Goal: Information Seeking & Learning: Learn about a topic

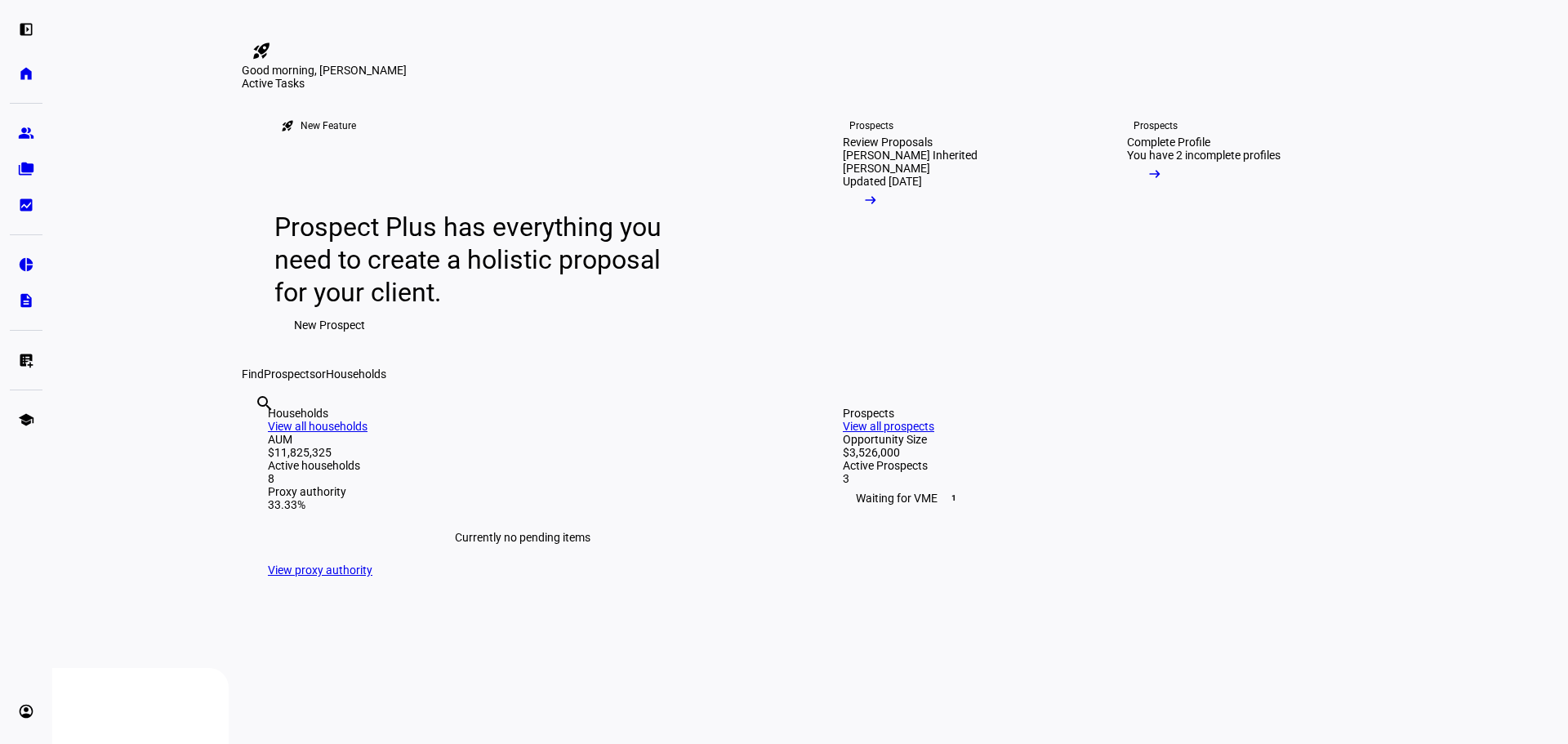
click at [878, 208] on mat-icon "arrow_right_alt" at bounding box center [870, 200] width 17 height 17
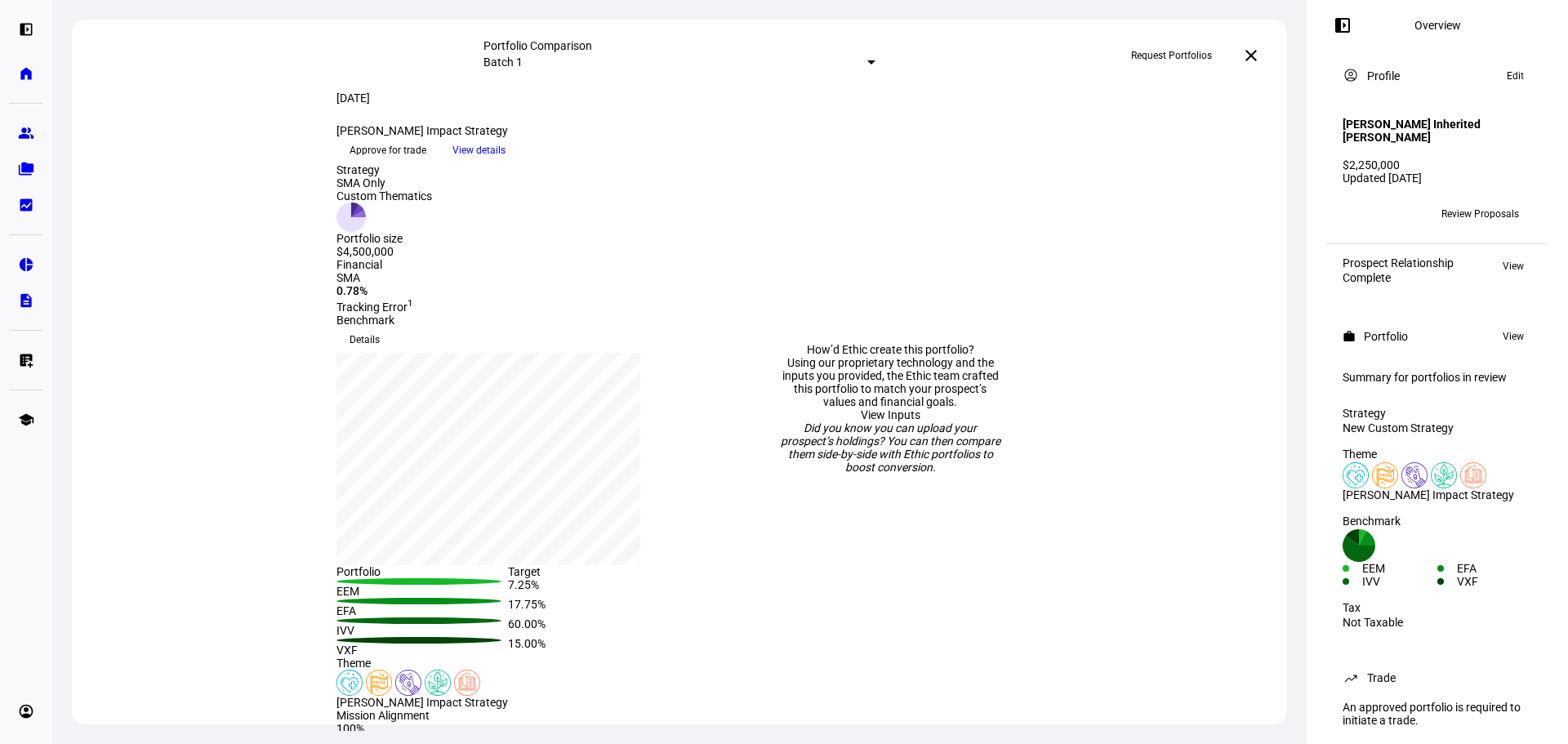
drag, startPoint x: 637, startPoint y: 175, endPoint x: 338, endPoint y: 167, distance: 299.1
click at [338, 138] on div "James Williamson Impact Strategy keyboard_arrow_down" at bounding box center [507, 130] width 342 height 13
click at [475, 138] on div "James Williamson Impact Strategy keyboard_arrow_down" at bounding box center [507, 130] width 342 height 13
drag, startPoint x: 637, startPoint y: 170, endPoint x: 371, endPoint y: 160, distance: 266.2
click at [371, 138] on div "James Williamson Impact Strategy keyboard_arrow_down" at bounding box center [507, 130] width 342 height 13
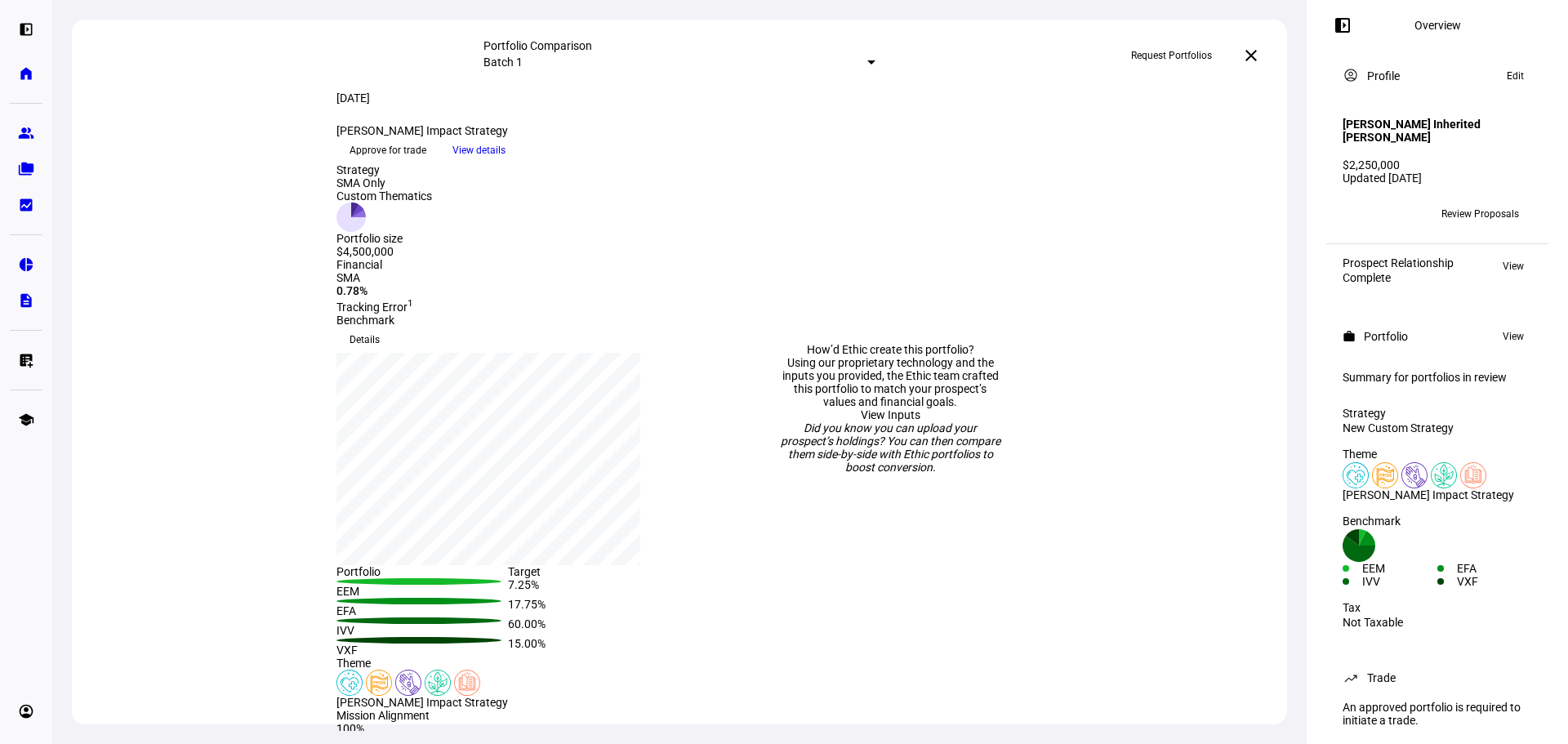
click at [634, 138] on div "James Williamson Impact Strategy keyboard_arrow_down" at bounding box center [507, 130] width 342 height 13
drag, startPoint x: 634, startPoint y: 167, endPoint x: 352, endPoint y: 164, distance: 282.0
click at [352, 138] on div "James Williamson Impact Strategy keyboard_arrow_down" at bounding box center [507, 130] width 342 height 13
click at [648, 138] on div "James Williamson Impact Strategy keyboard_arrow_down" at bounding box center [507, 130] width 342 height 13
click at [625, 138] on div "James Williamson Impact Strategy keyboard_arrow_down" at bounding box center [507, 130] width 342 height 13
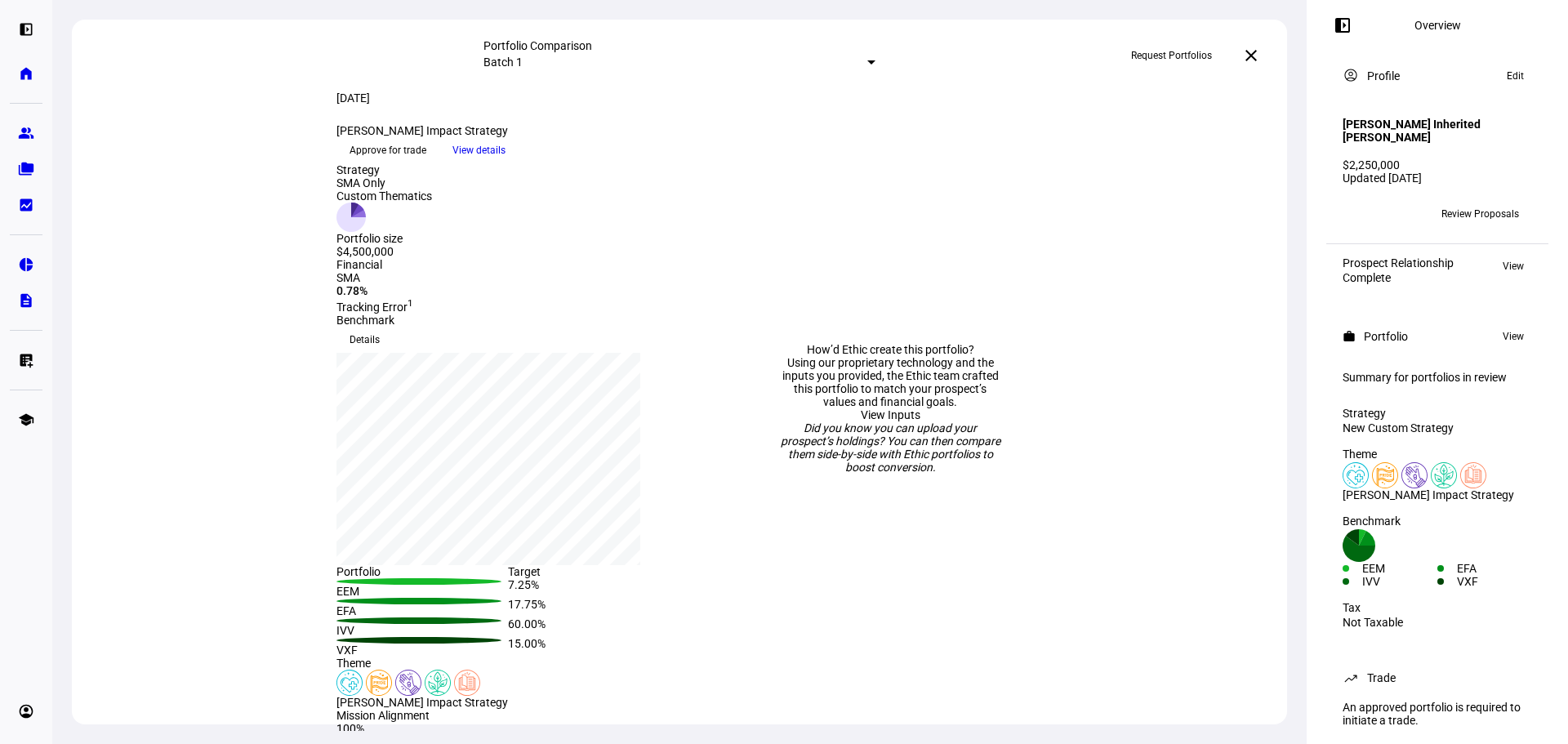
drag, startPoint x: 539, startPoint y: 164, endPoint x: 358, endPoint y: 155, distance: 181.2
click at [358, 138] on div "Aug 5, 2025 more_vert James Williamson Impact Strategy keyboard_arrow_down" at bounding box center [507, 114] width 342 height 46
click at [546, 138] on div "James Williamson Impact Strategy keyboard_arrow_down" at bounding box center [507, 130] width 342 height 13
click at [637, 138] on div "James Williamson Impact Strategy keyboard_arrow_down" at bounding box center [507, 130] width 342 height 13
drag, startPoint x: 632, startPoint y: 170, endPoint x: 361, endPoint y: 169, distance: 271.0
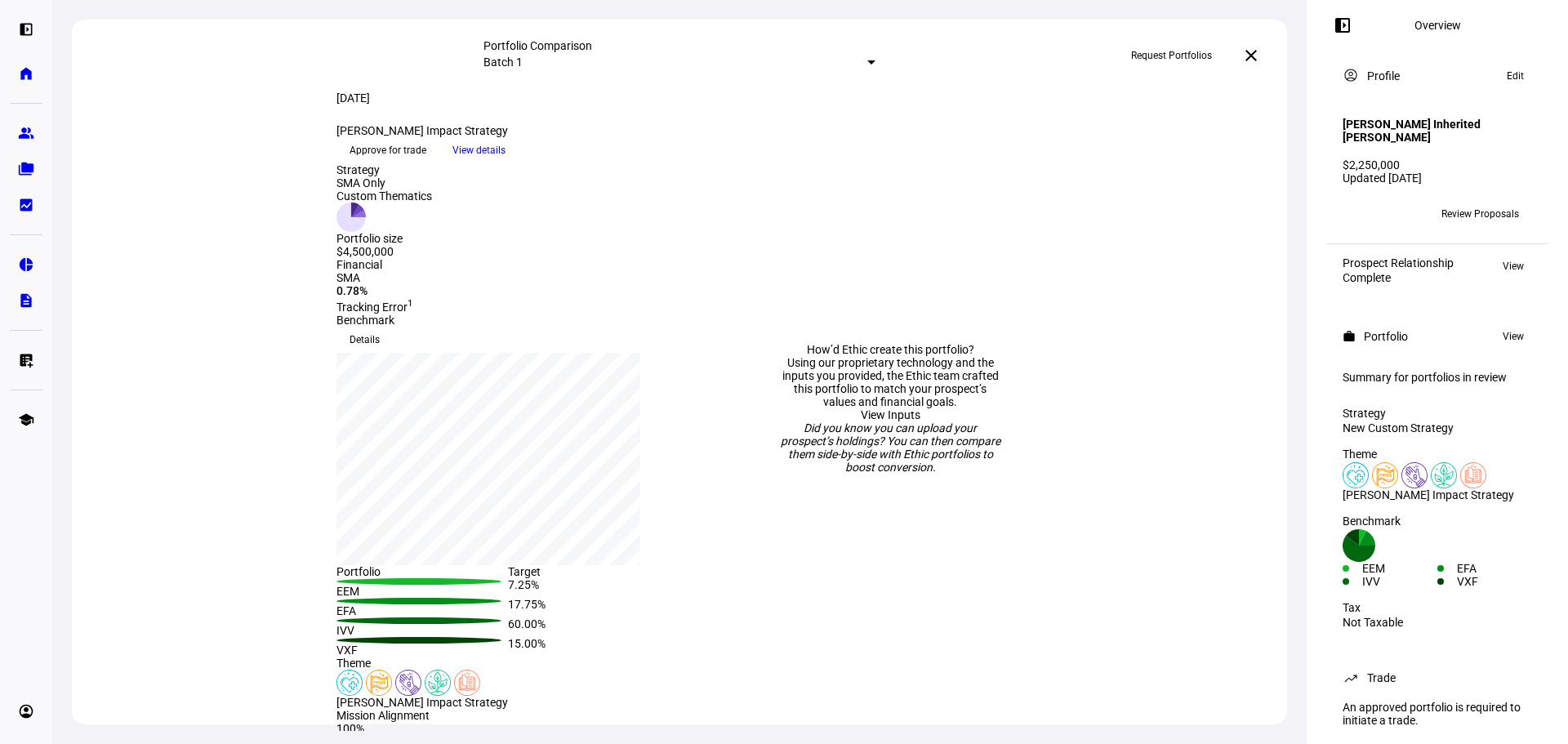
click at [361, 138] on div "James Williamson Impact Strategy keyboard_arrow_down" at bounding box center [507, 130] width 342 height 13
click at [643, 138] on div "James Williamson Impact Strategy keyboard_arrow_down" at bounding box center [507, 130] width 342 height 13
click at [632, 138] on div "James Williamson Impact Strategy keyboard_arrow_down" at bounding box center [507, 130] width 342 height 13
drag, startPoint x: 634, startPoint y: 171, endPoint x: 363, endPoint y: 172, distance: 271.0
click at [363, 138] on div "James Williamson Impact Strategy keyboard_arrow_down" at bounding box center [507, 130] width 342 height 13
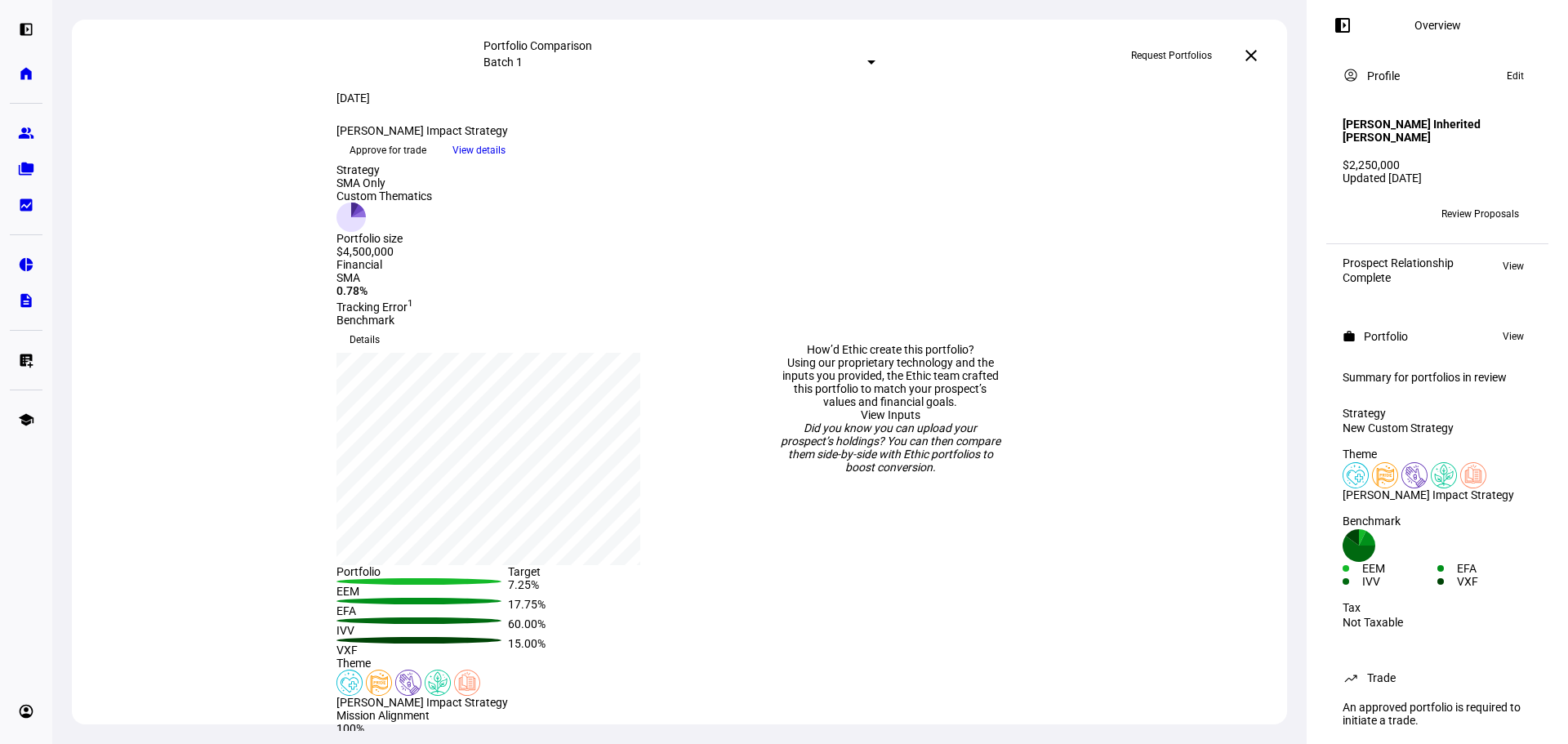
click at [654, 138] on div "James Williamson Impact Strategy keyboard_arrow_down" at bounding box center [507, 130] width 342 height 13
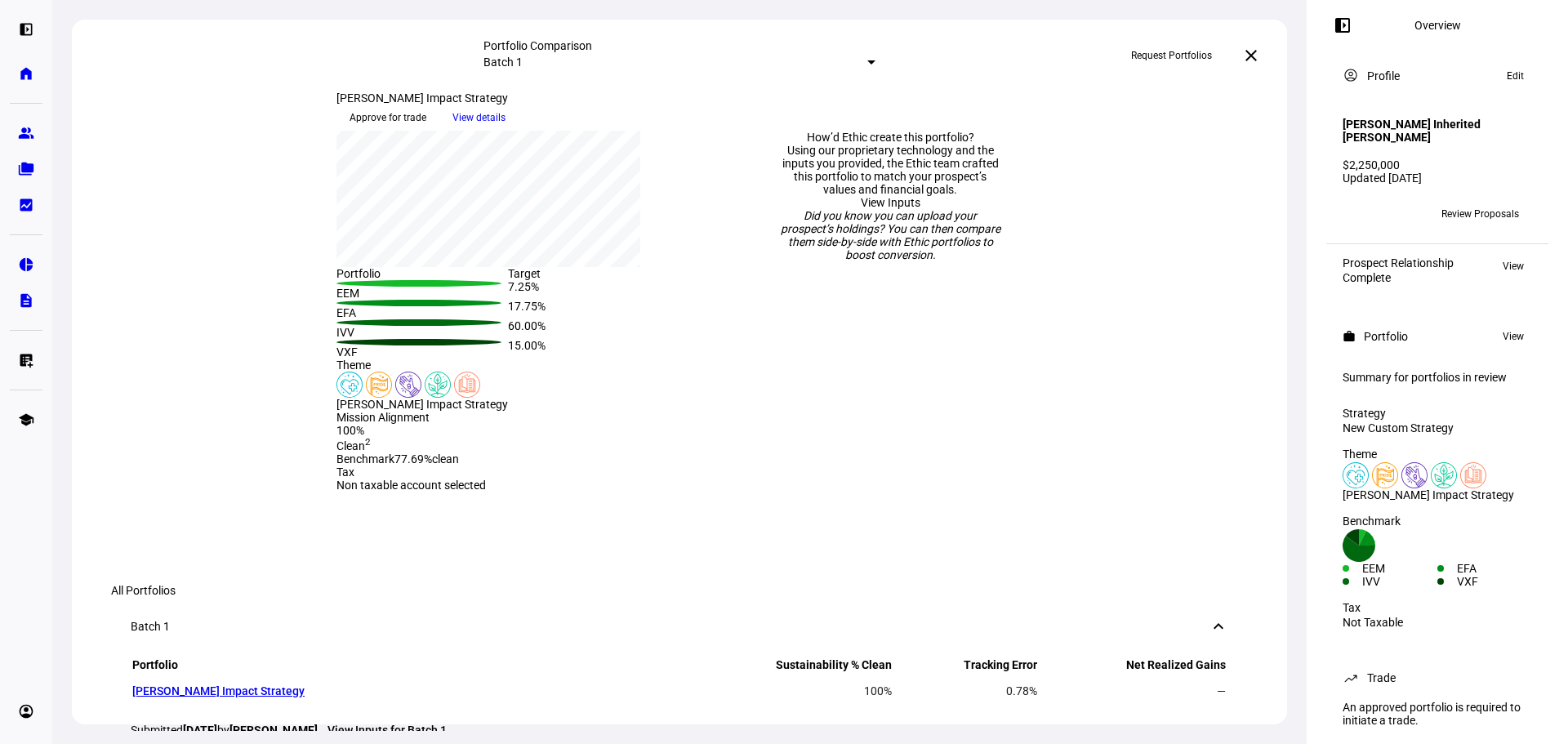
scroll to position [327, 0]
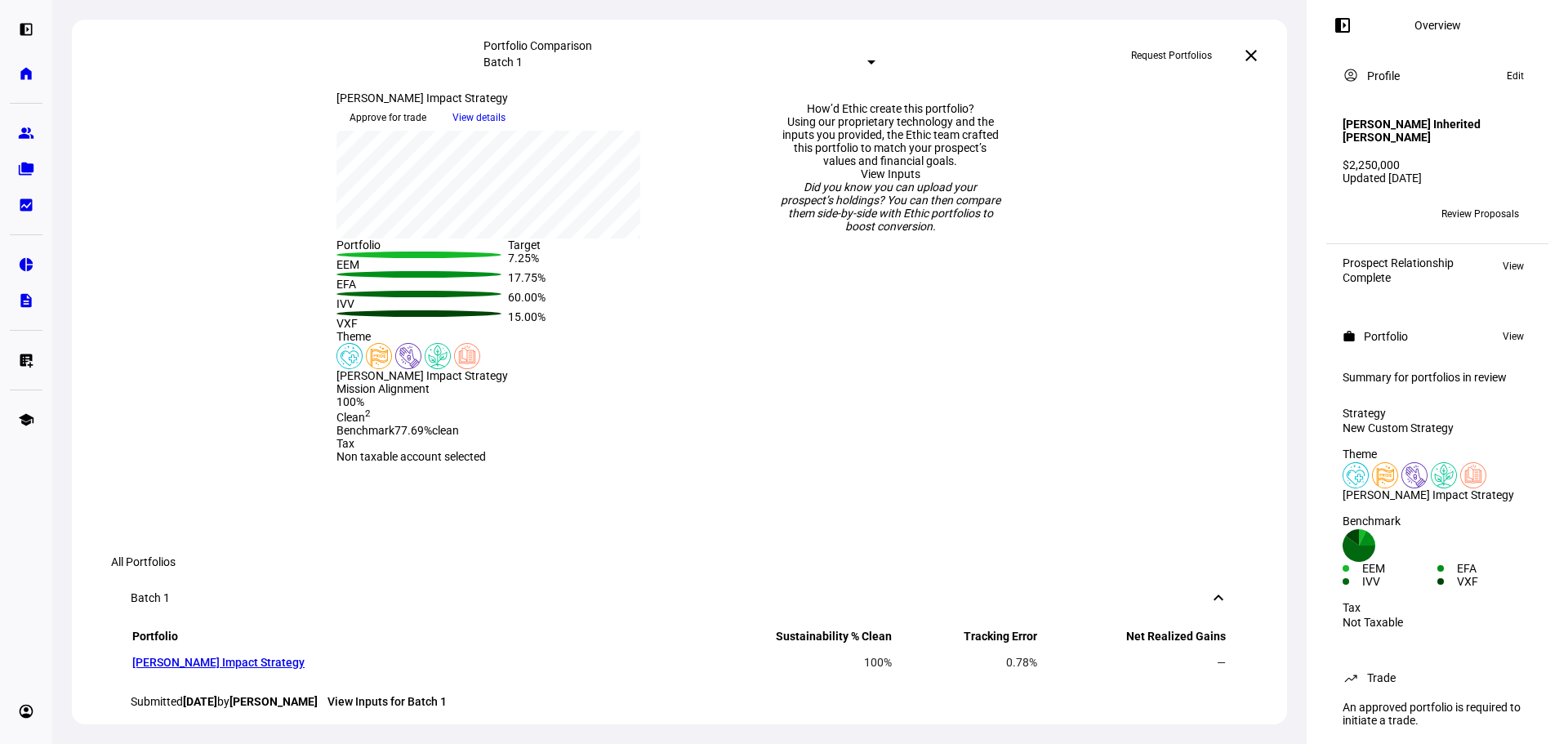
drag, startPoint x: 782, startPoint y: 281, endPoint x: 1033, endPoint y: 276, distance: 251.0
click at [1033, 276] on div "How’d Ethic create this portfolio? Using our proprietary technology and the inp…" at bounding box center [889, 167] width 342 height 594
click at [964, 115] on div "How’d Ethic create this portfolio?" at bounding box center [890, 108] width 222 height 13
drag, startPoint x: 982, startPoint y: 273, endPoint x: 789, endPoint y: 273, distance: 193.0
click at [789, 115] on div "How’d Ethic create this portfolio?" at bounding box center [890, 108] width 222 height 13
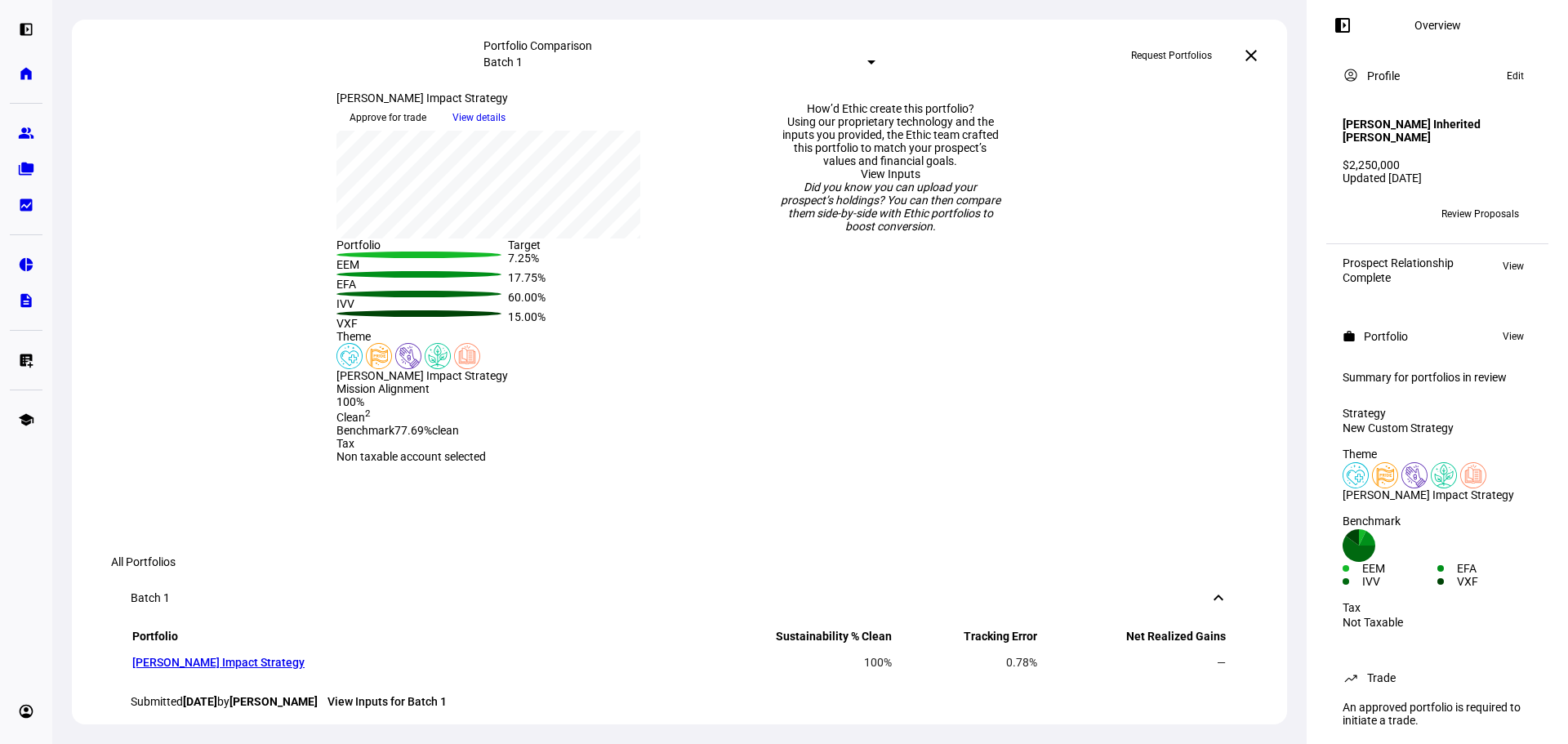
click at [913, 115] on div "How’d Ethic create this portfolio?" at bounding box center [890, 108] width 222 height 13
drag, startPoint x: 985, startPoint y: 277, endPoint x: 783, endPoint y: 276, distance: 202.0
click at [783, 115] on div "How’d Ethic create this portfolio?" at bounding box center [890, 108] width 222 height 13
click at [950, 115] on div "How’d Ethic create this portfolio?" at bounding box center [890, 108] width 222 height 13
click at [814, 115] on div "How’d Ethic create this portfolio?" at bounding box center [890, 108] width 222 height 13
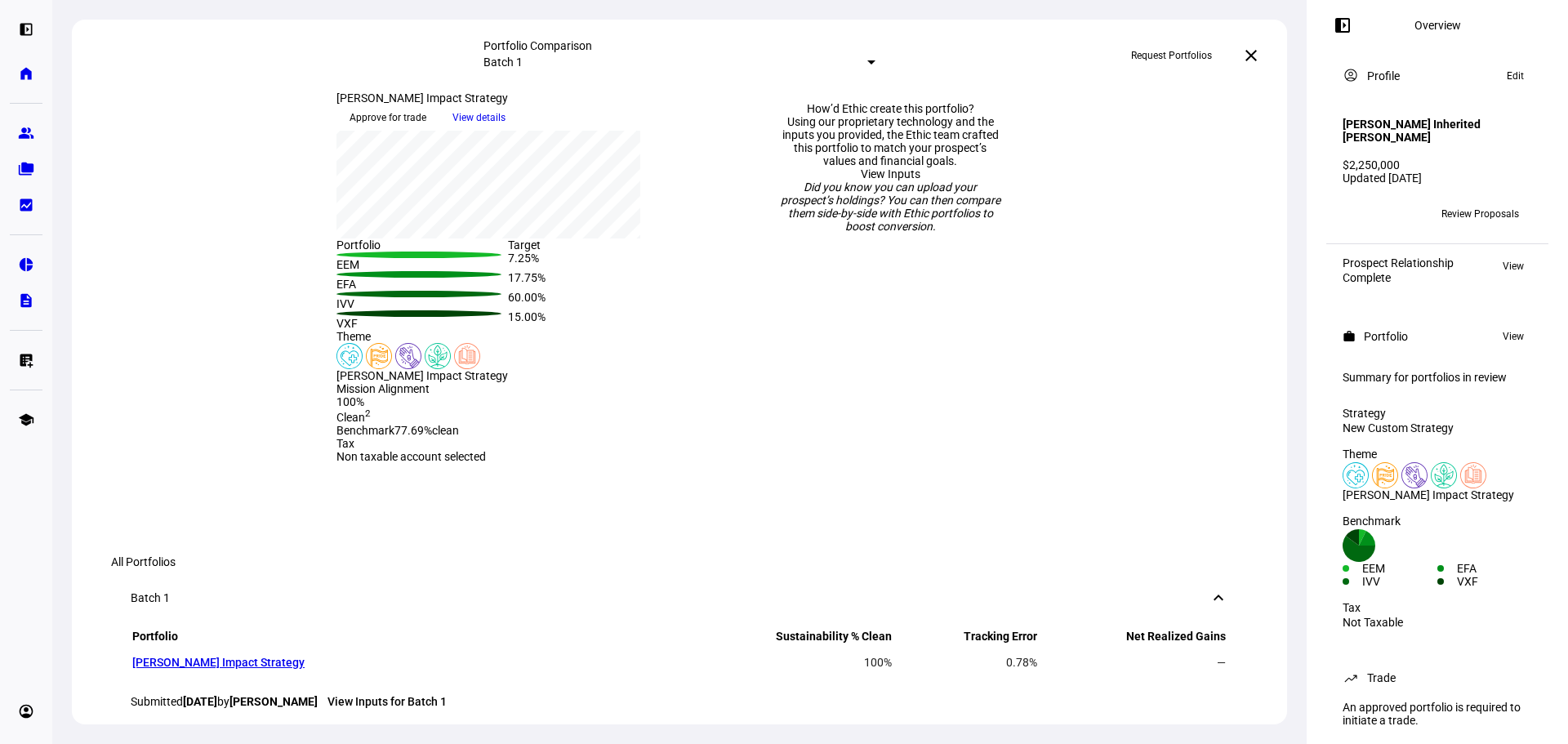
drag, startPoint x: 787, startPoint y: 276, endPoint x: 996, endPoint y: 282, distance: 209.1
click at [996, 115] on div "How’d Ethic create this portfolio?" at bounding box center [890, 108] width 222 height 13
click at [950, 115] on div "How’d Ethic create this portfolio?" at bounding box center [890, 108] width 222 height 13
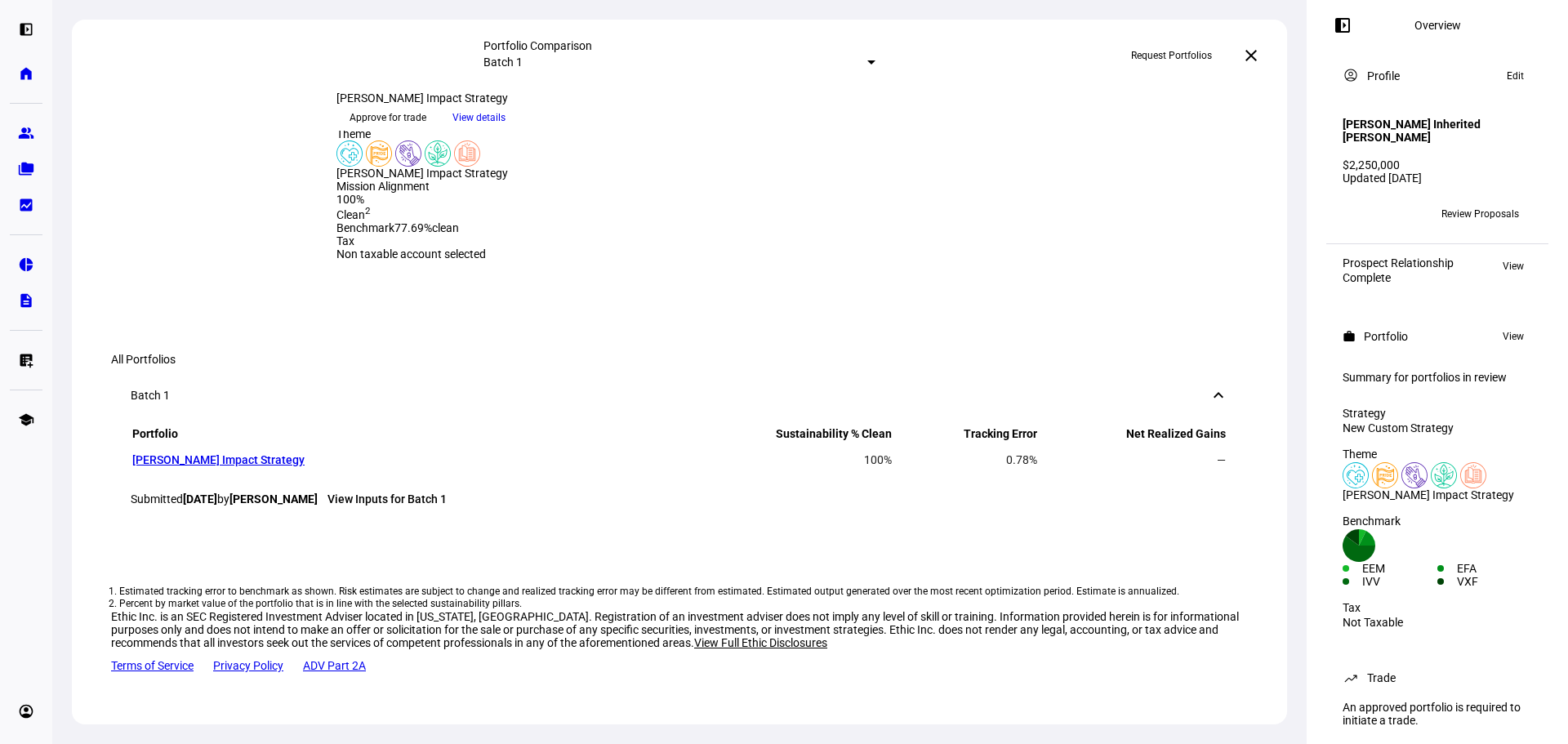
scroll to position [1140, 0]
drag, startPoint x: 730, startPoint y: 303, endPoint x: 609, endPoint y: 302, distance: 121.0
click at [609, 353] on div "All Portfolios" at bounding box center [679, 359] width 1137 height 13
click at [714, 353] on div "All Portfolios" at bounding box center [679, 359] width 1137 height 13
drag, startPoint x: 725, startPoint y: 304, endPoint x: 574, endPoint y: 304, distance: 151.0
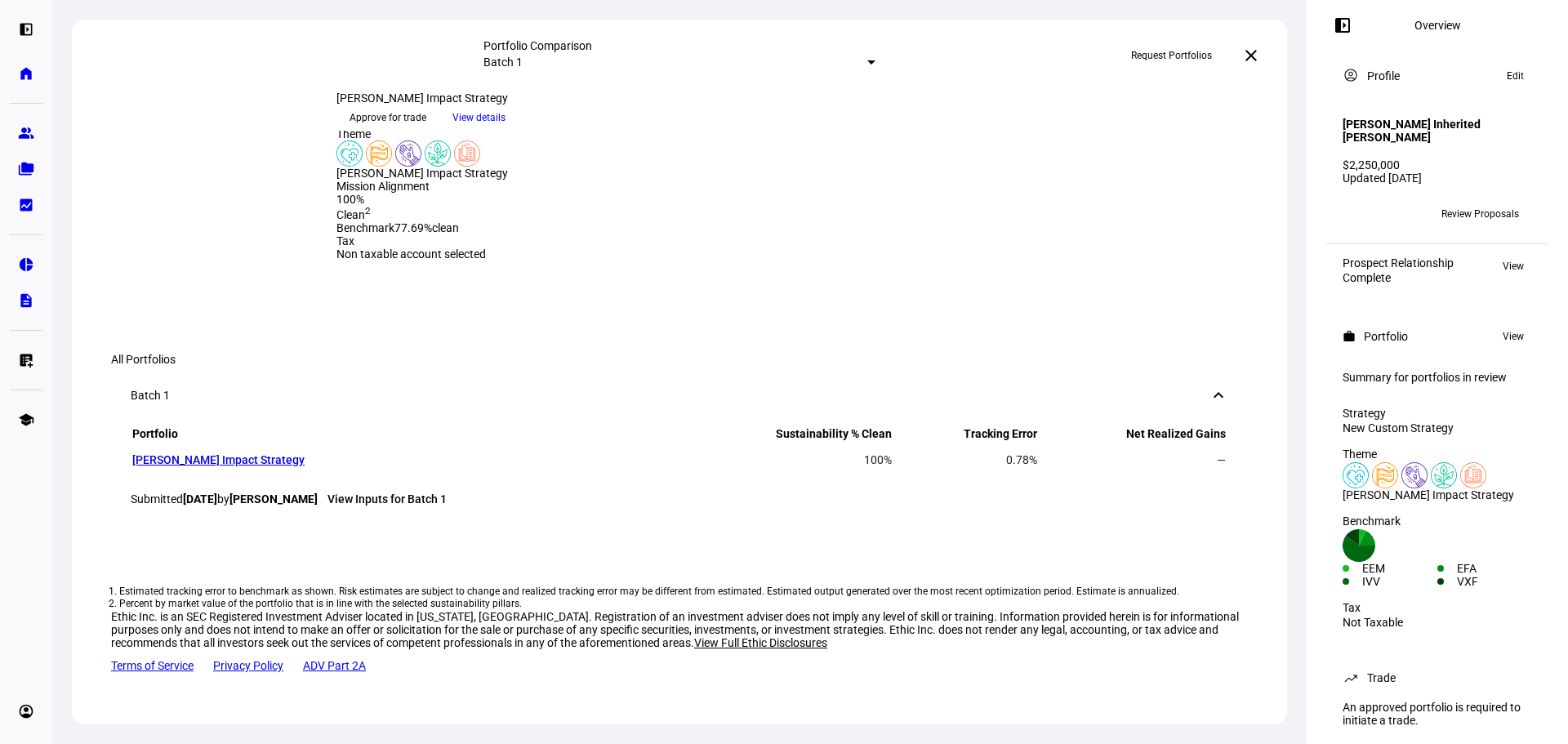
click at [574, 353] on div "All Portfolios" at bounding box center [679, 359] width 1137 height 13
click at [725, 353] on div "All Portfolios" at bounding box center [679, 359] width 1137 height 13
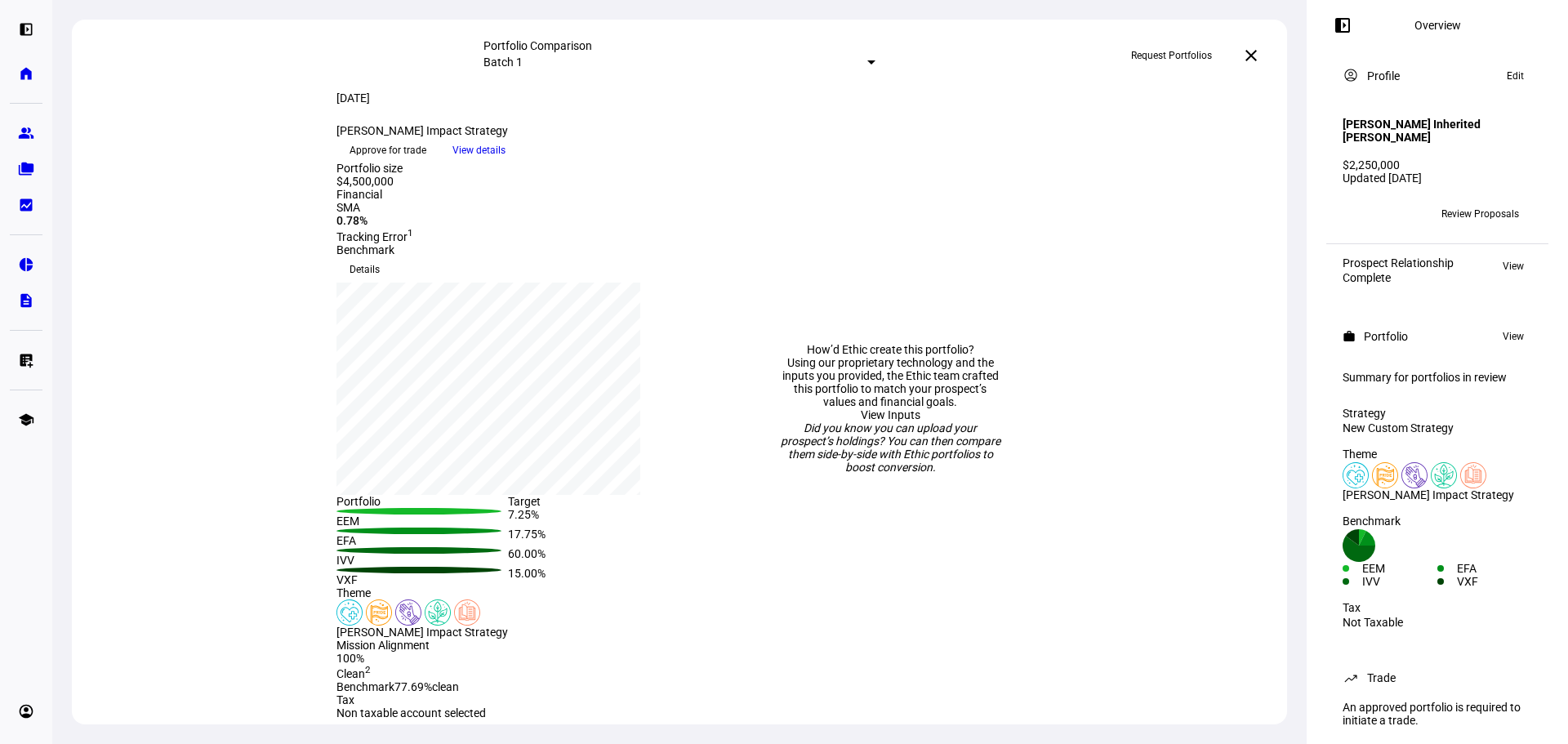
scroll to position [0, 0]
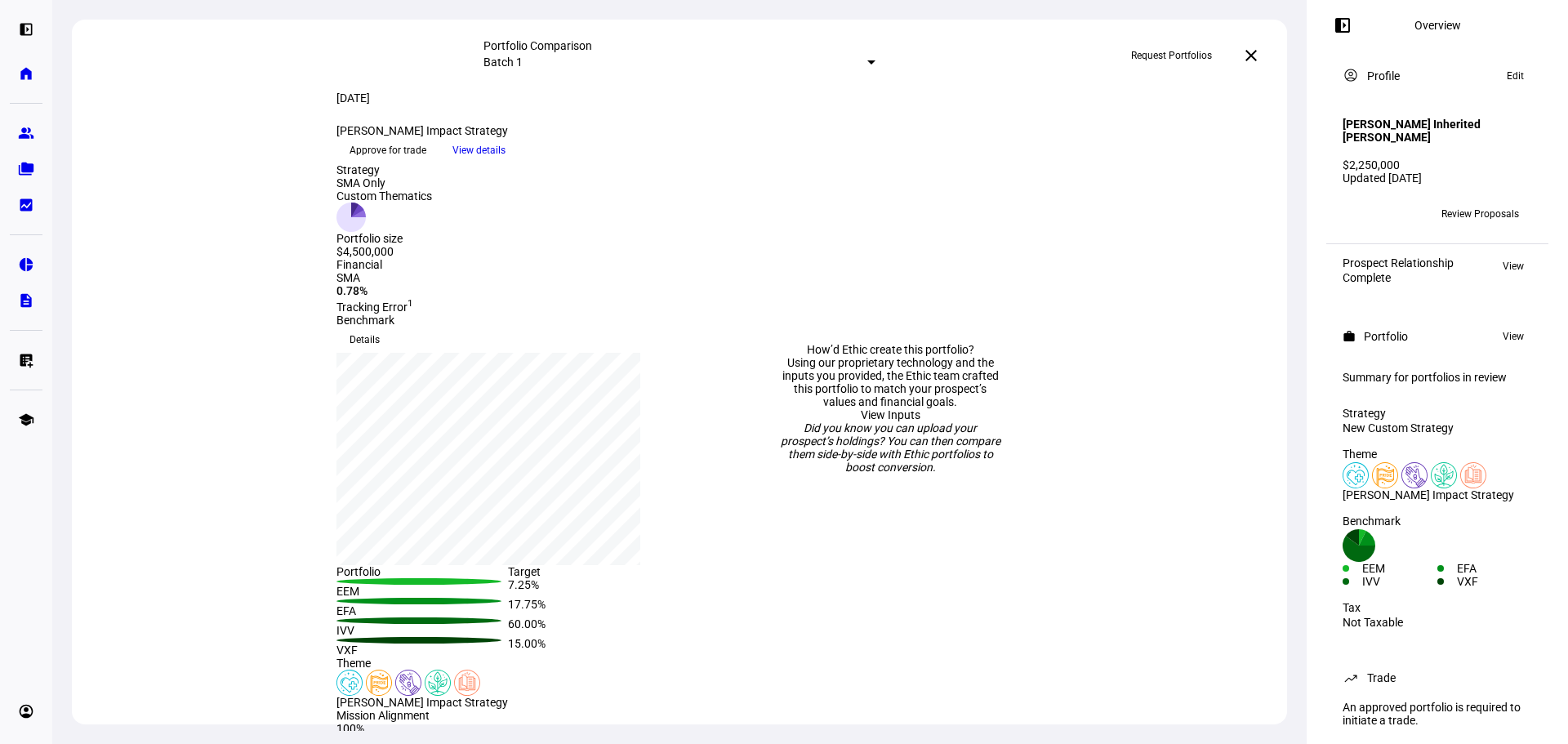
click at [685, 258] on div "Strategy SMA Only Custom Thematics Portfolio size $4,500,000" at bounding box center [508, 210] width 422 height 95
click at [694, 63] on div "Batch 1" at bounding box center [679, 62] width 392 height 20
click at [1144, 132] on div at bounding box center [784, 372] width 1568 height 744
